Goal: Navigation & Orientation: Go to known website

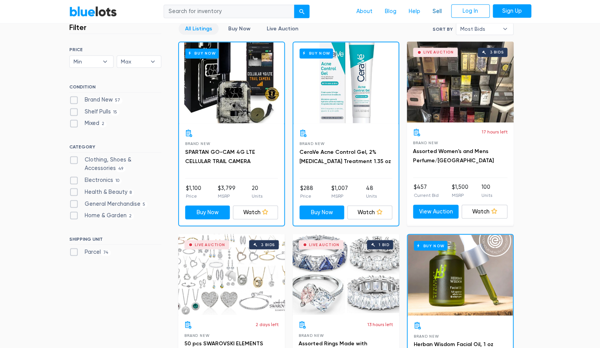
scroll to position [217, 0]
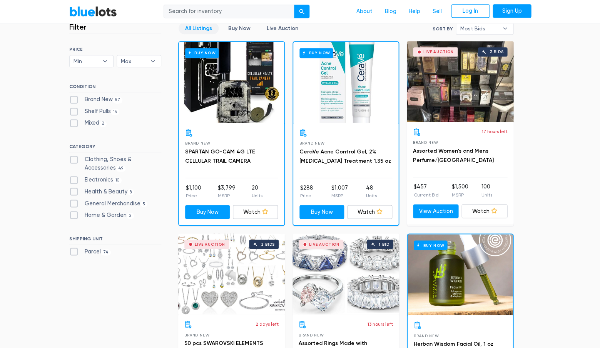
click at [442, 97] on div "Live Auction 3 bids" at bounding box center [460, 81] width 107 height 81
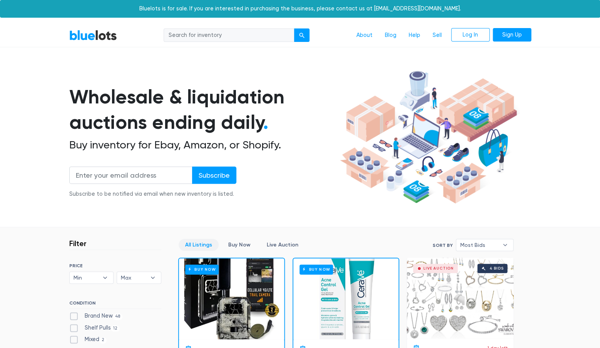
scroll to position [216, 0]
